Goal: Information Seeking & Learning: Learn about a topic

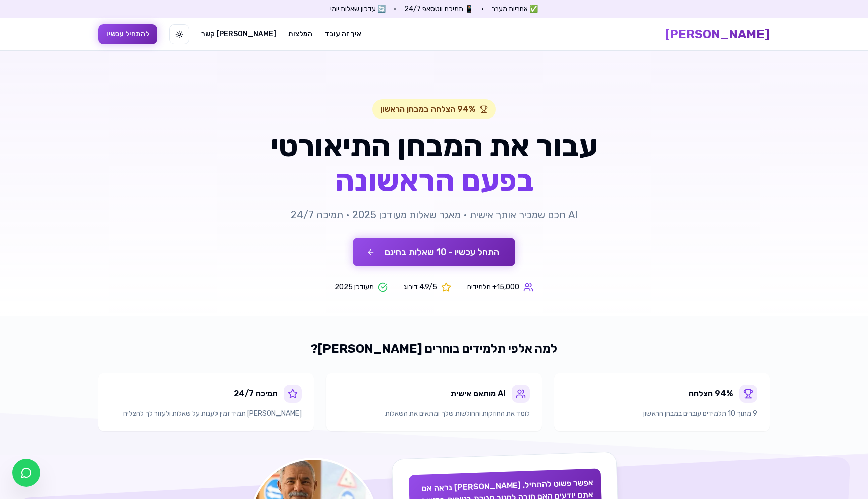
click at [462, 245] on button "התחל עכשיו - 10 שאלות בחינם" at bounding box center [434, 252] width 163 height 28
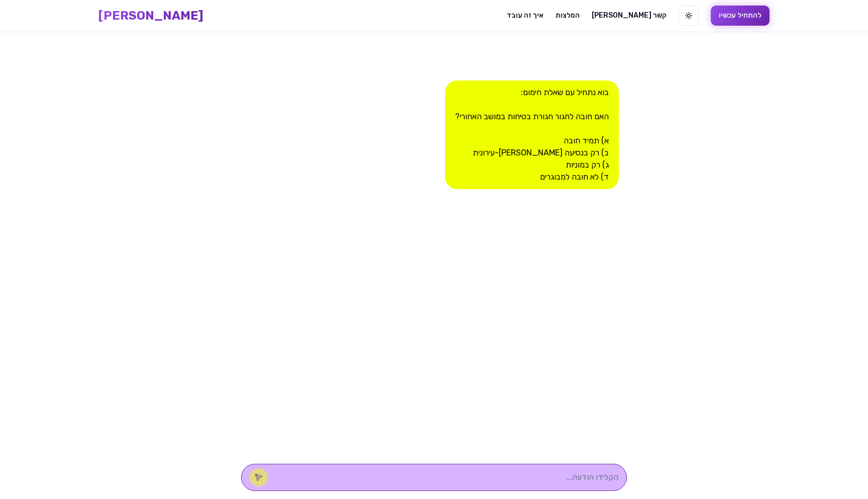
click at [494, 474] on textarea at bounding box center [448, 477] width 341 height 12
type textarea "f"
type textarea "א"
